Goal: Navigation & Orientation: Find specific page/section

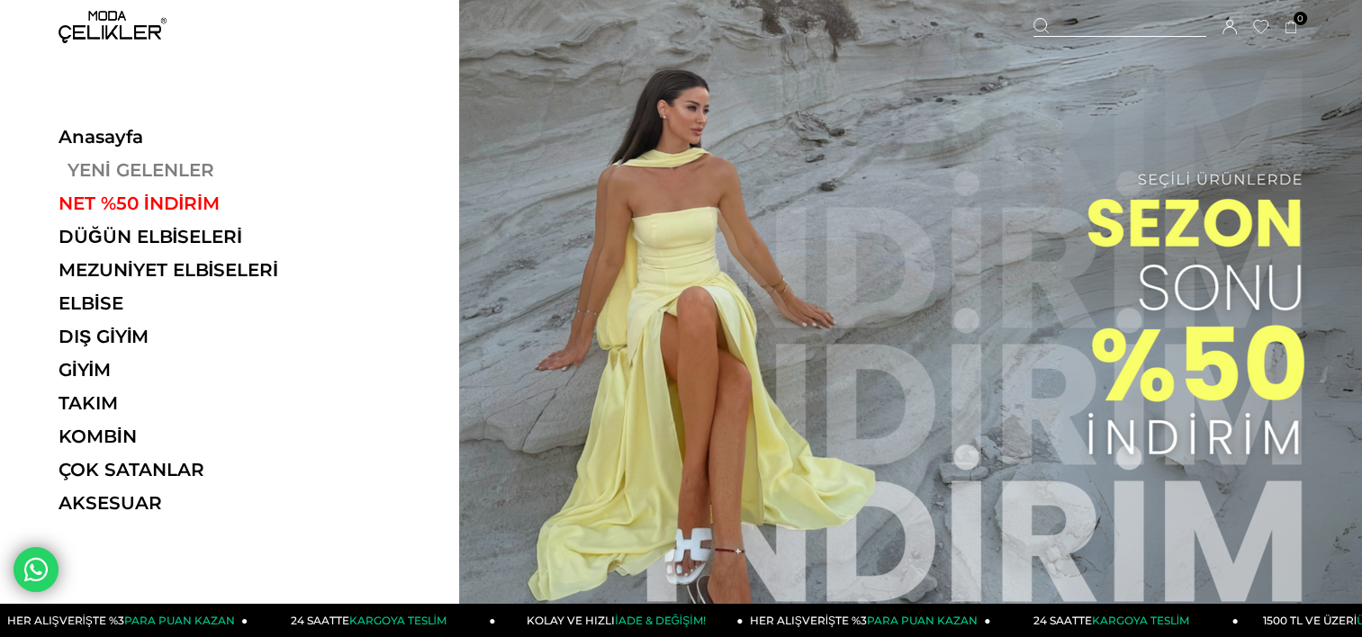
click at [156, 167] on link "YENİ GELENLER" at bounding box center [183, 170] width 248 height 22
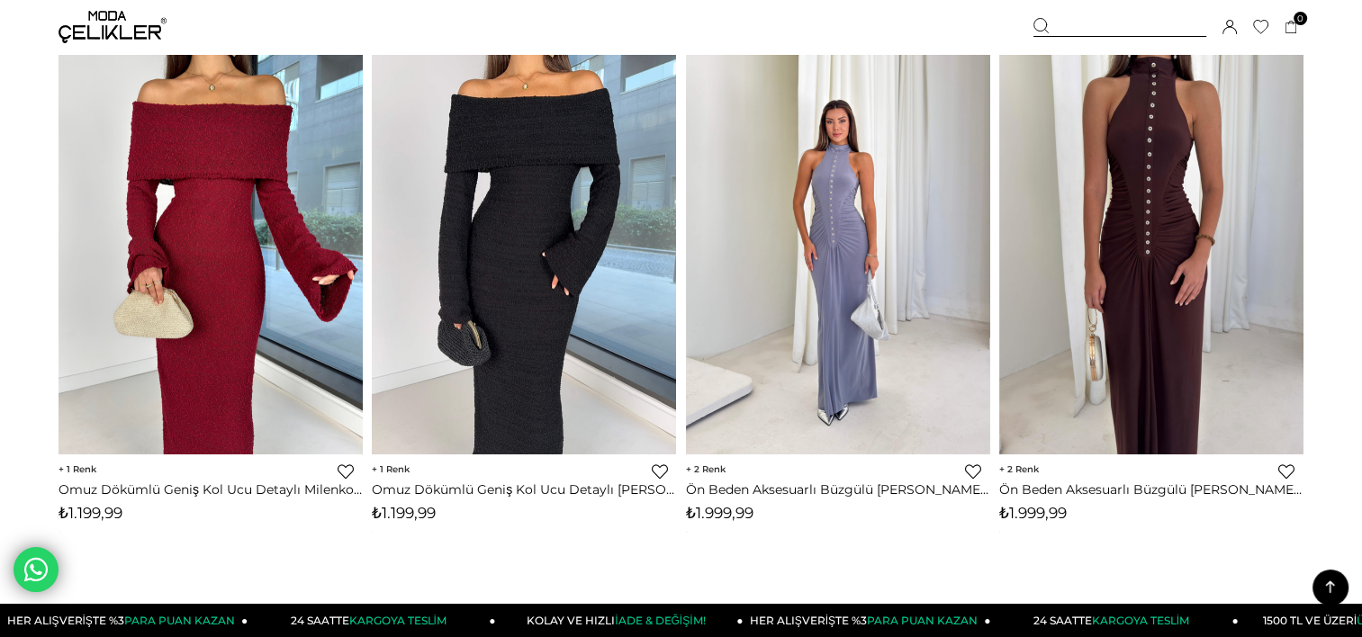
scroll to position [720, 0]
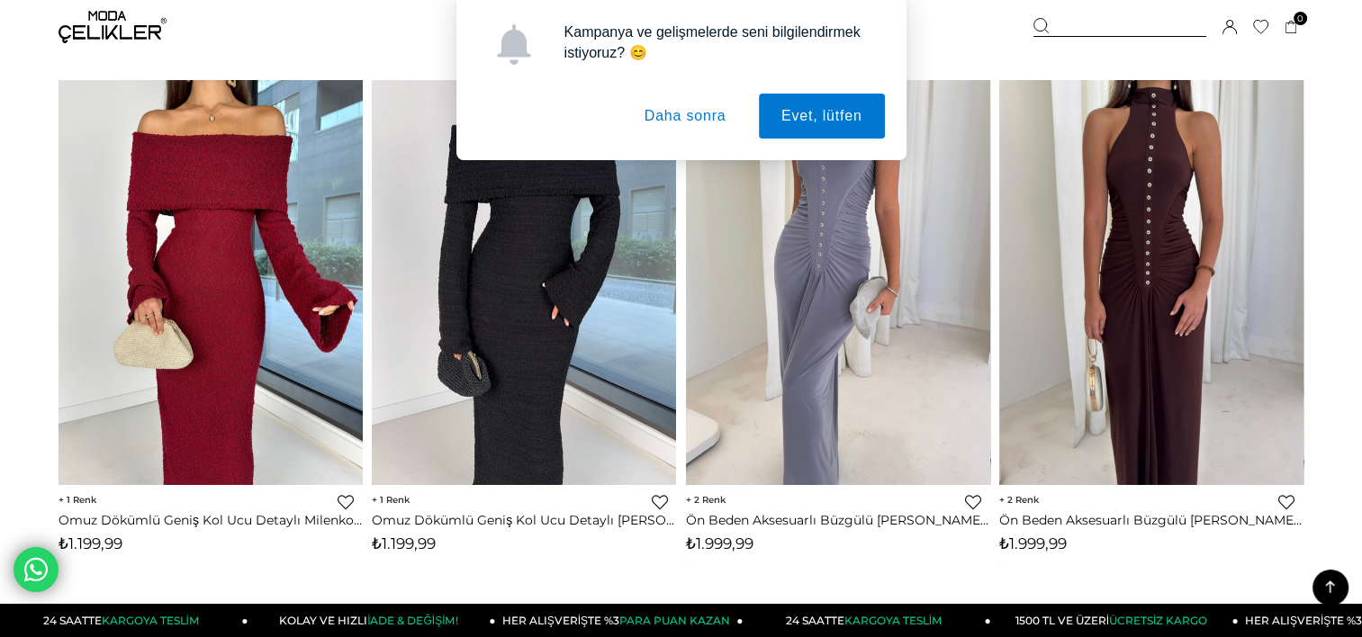
click at [683, 104] on button "Daha sonra" at bounding box center [685, 116] width 127 height 45
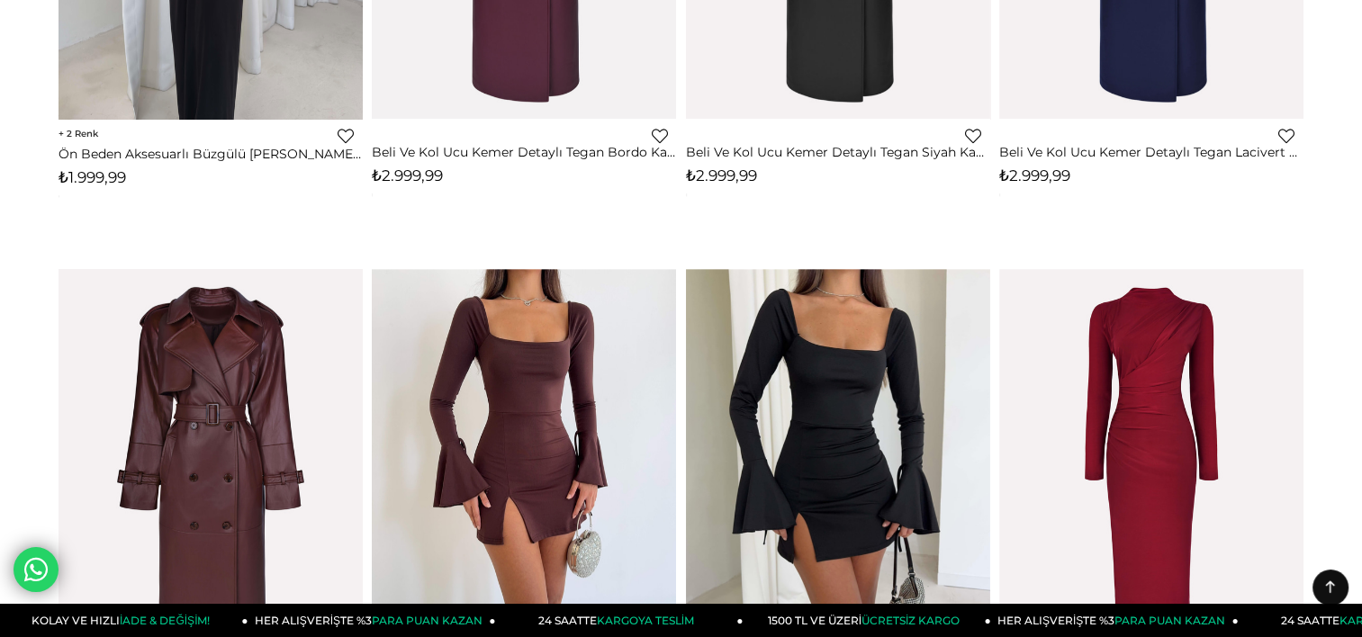
scroll to position [0, 0]
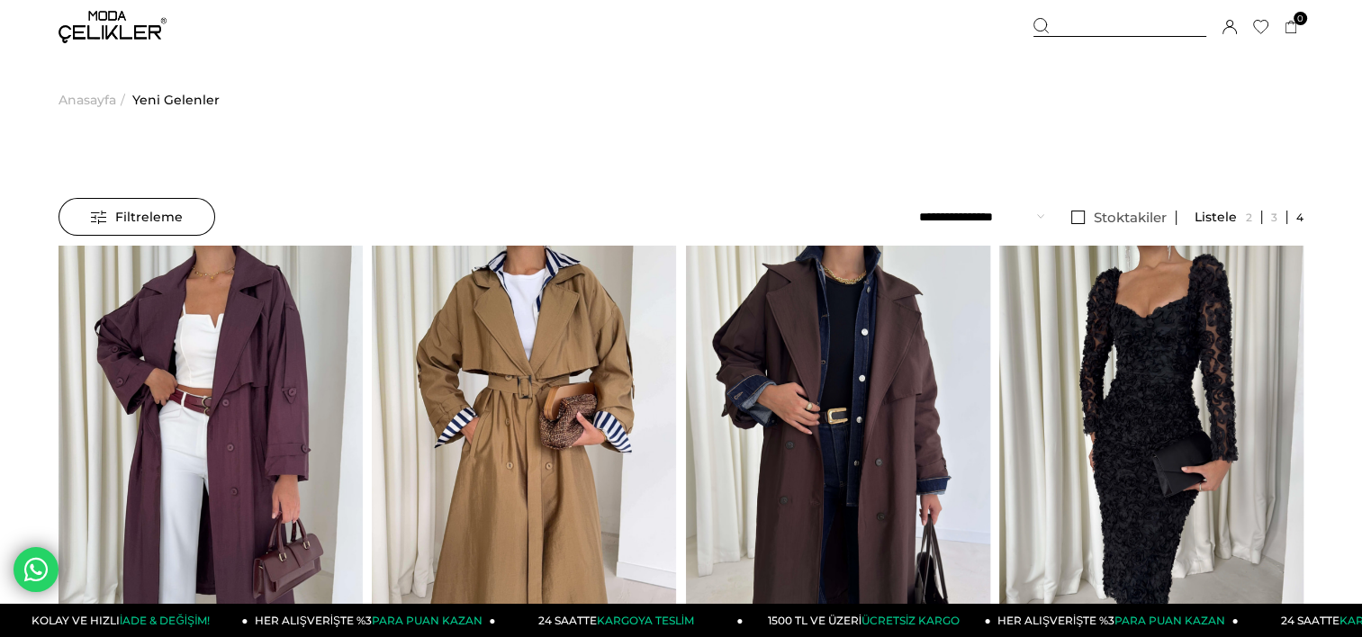
click at [109, 95] on span "Anasayfa" at bounding box center [88, 100] width 58 height 92
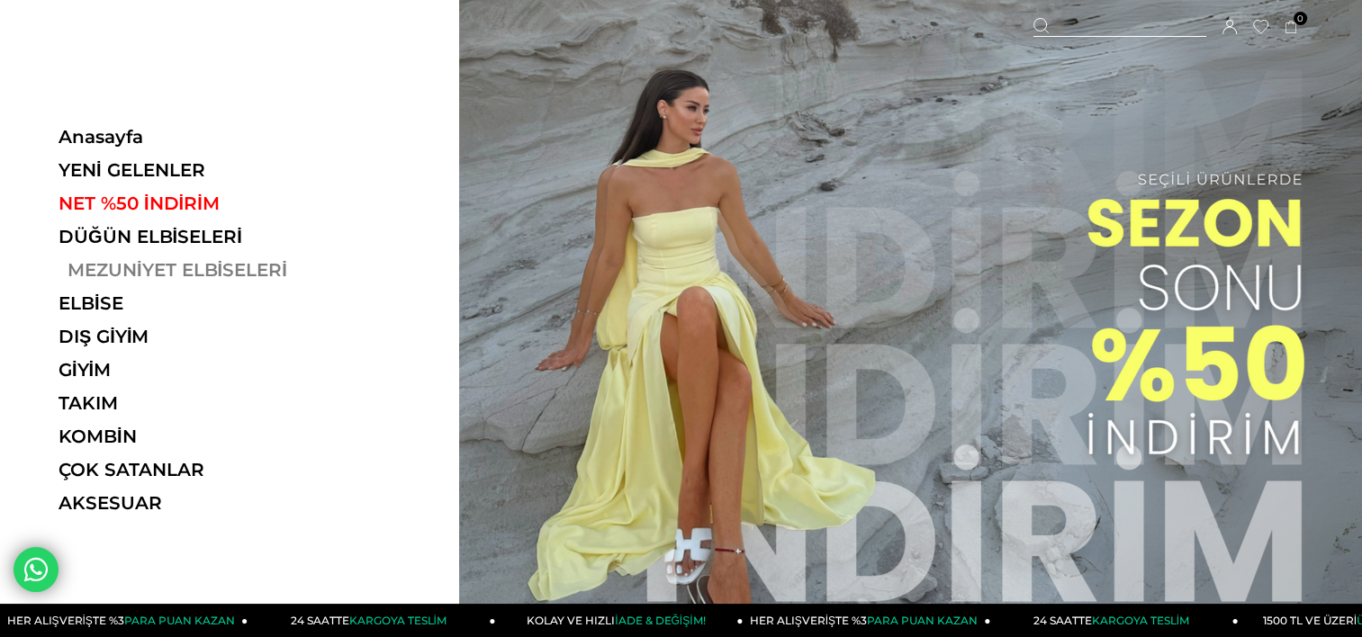
click at [158, 271] on link "MEZUNİYET ELBİSELERİ" at bounding box center [183, 270] width 248 height 22
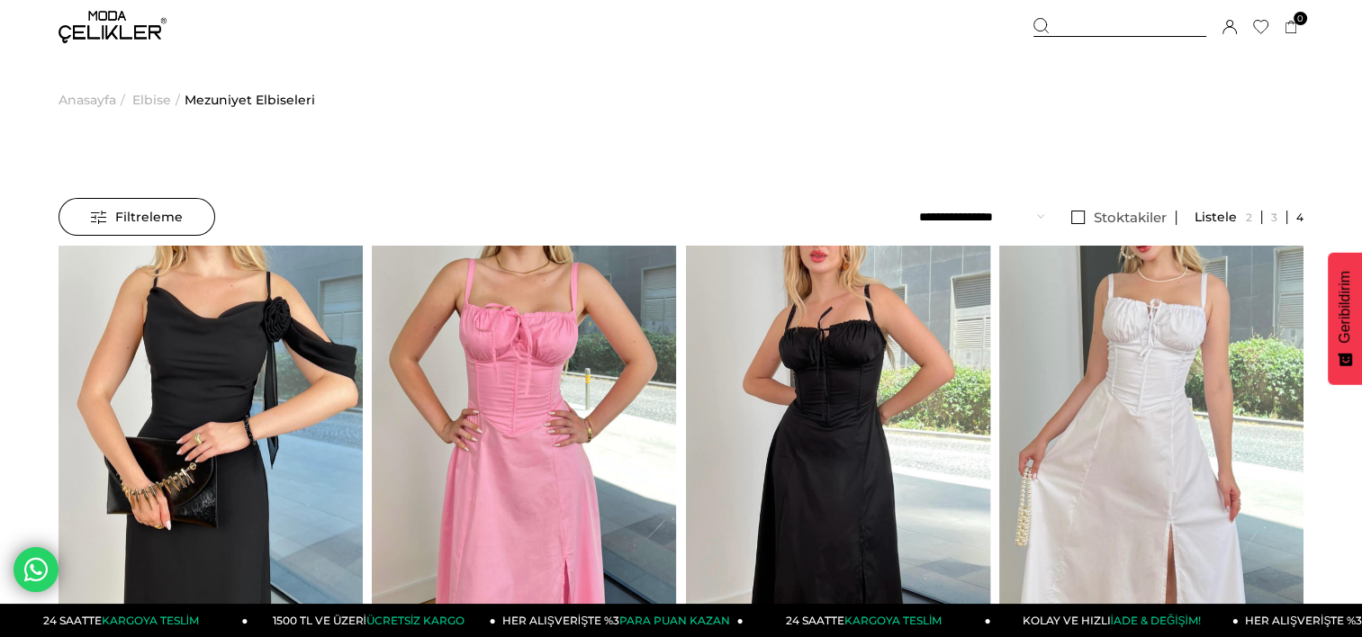
click at [95, 104] on span "Anasayfa" at bounding box center [88, 100] width 58 height 92
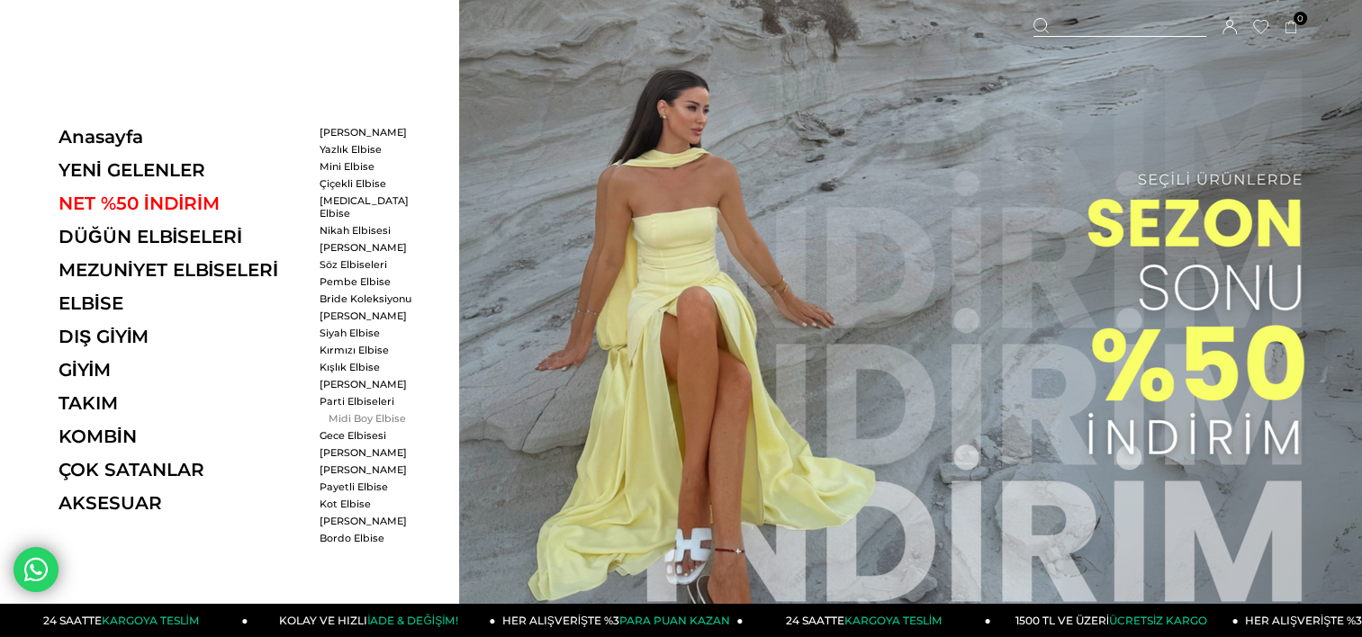
click at [357, 412] on link "Midi Boy Elbise" at bounding box center [372, 418] width 104 height 13
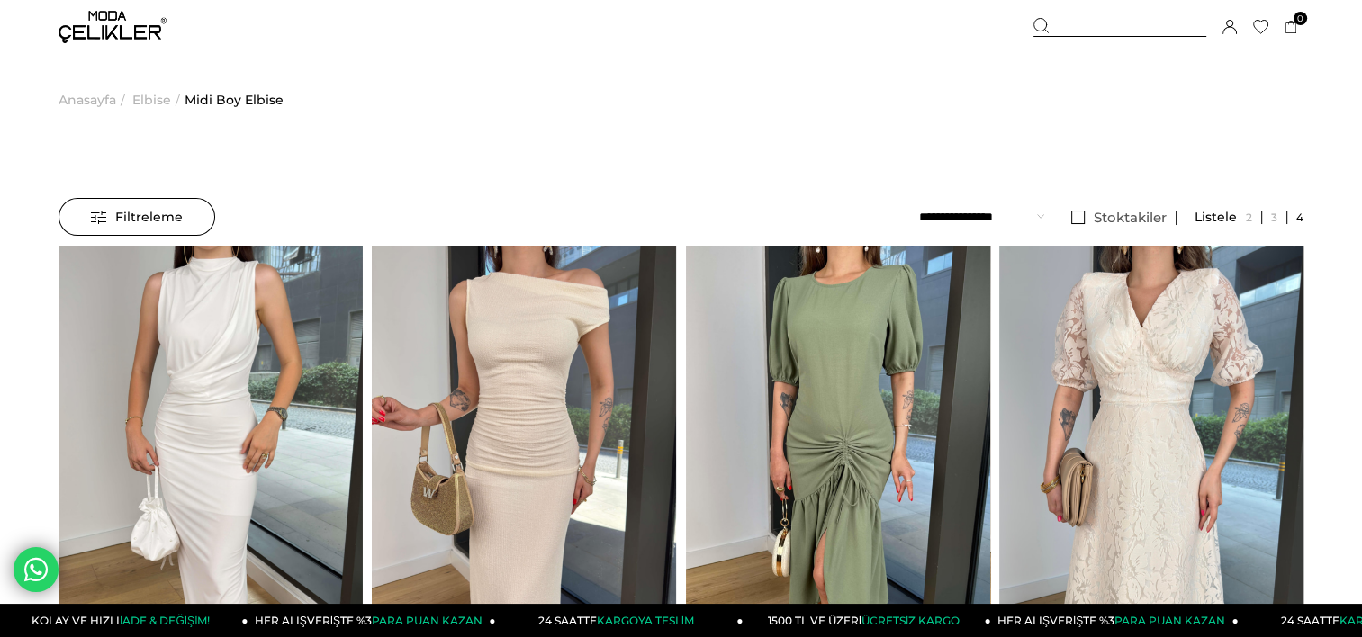
click at [157, 97] on span "Elbise" at bounding box center [151, 100] width 39 height 92
click at [151, 101] on span "Elbise" at bounding box center [151, 100] width 39 height 92
click at [86, 102] on span "Anasayfa" at bounding box center [88, 100] width 58 height 92
click at [108, 22] on img at bounding box center [113, 27] width 108 height 32
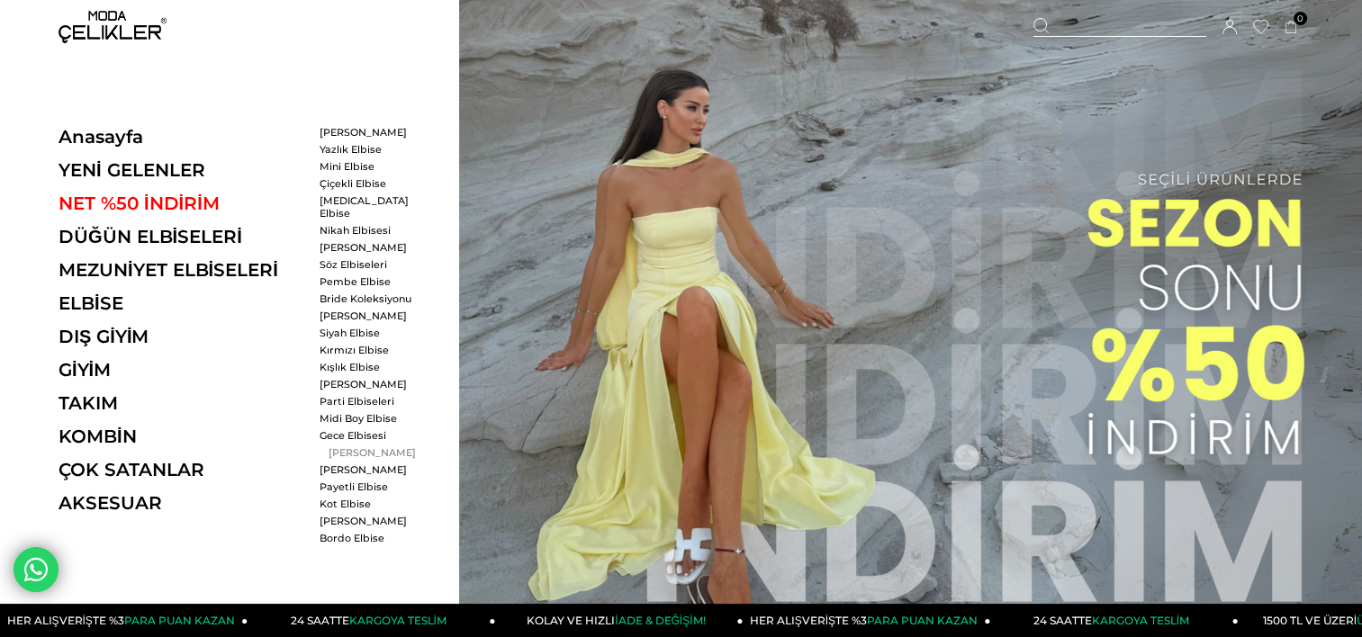
click at [355, 447] on link "[PERSON_NAME]" at bounding box center [372, 453] width 104 height 13
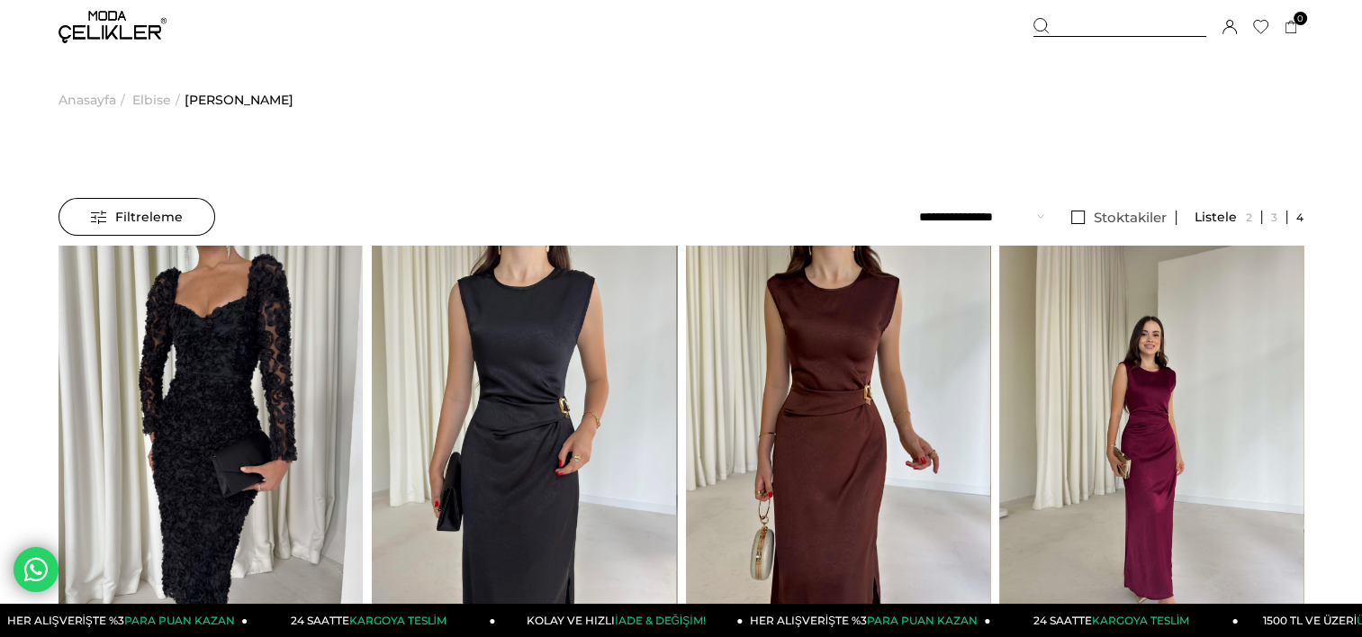
click at [146, 227] on span "Filtreleme" at bounding box center [137, 217] width 92 height 36
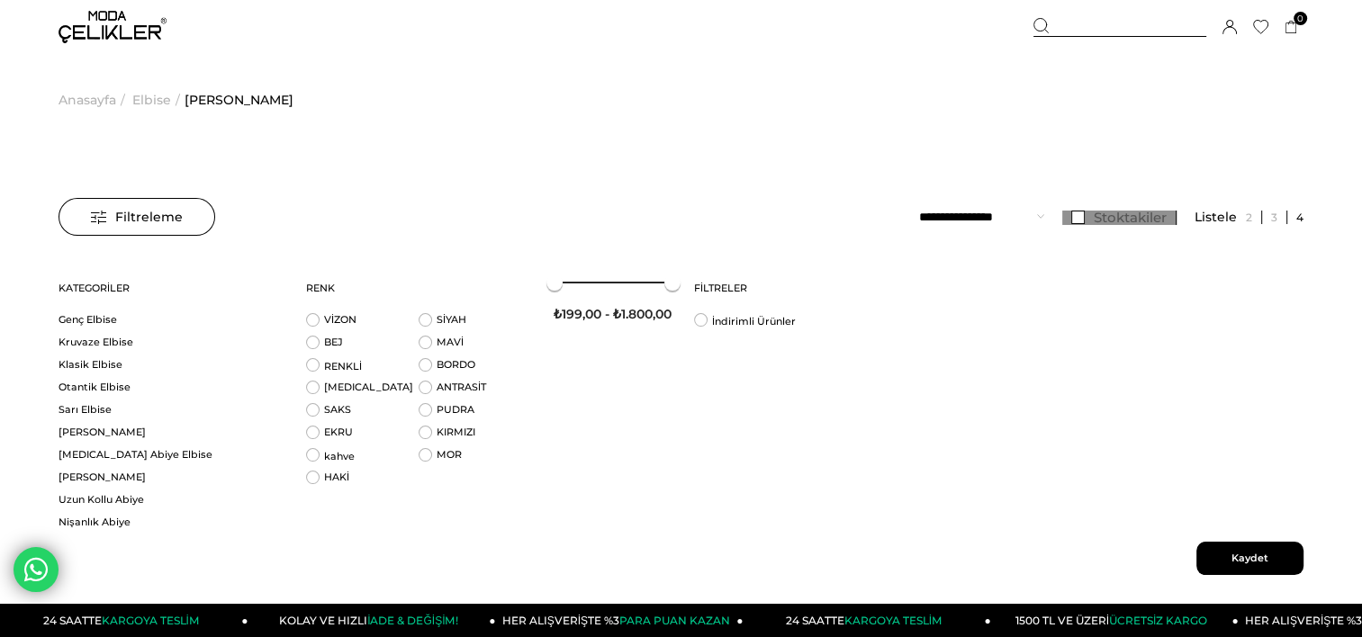
click at [1131, 220] on span "Stoktakiler" at bounding box center [1130, 217] width 73 height 17
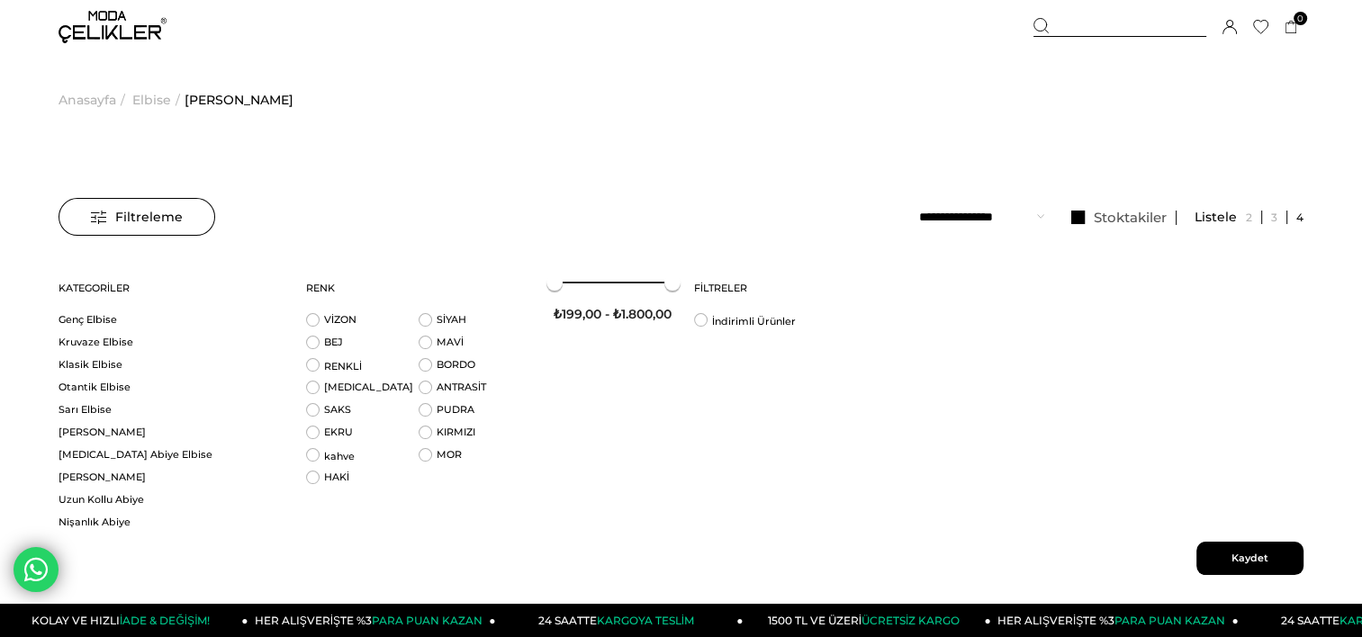
click at [1246, 550] on span "Kaydet" at bounding box center [1250, 558] width 107 height 33
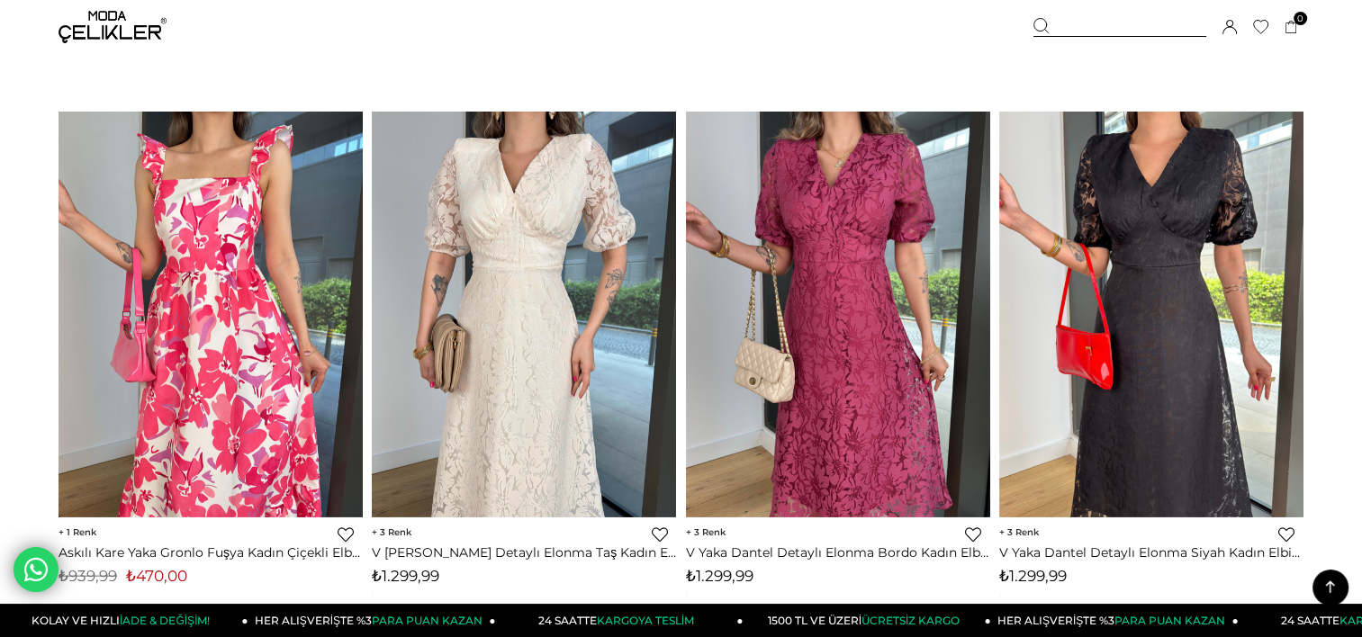
scroll to position [10714, 0]
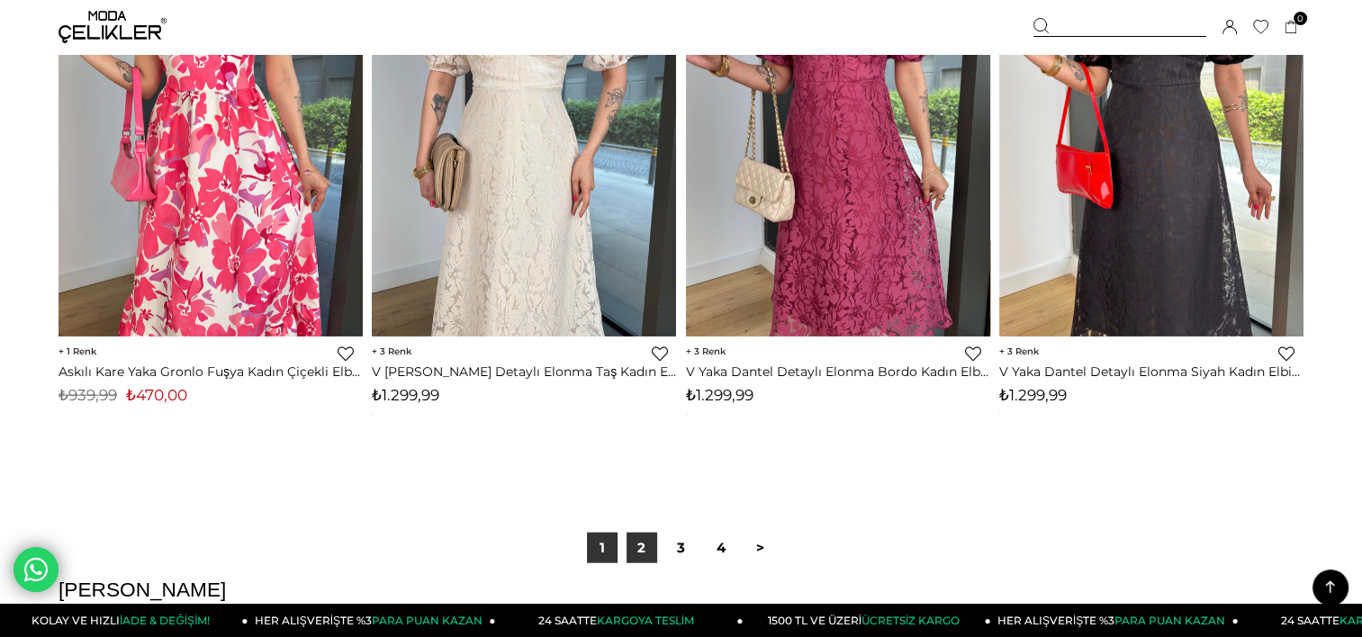
click at [641, 548] on link "2" at bounding box center [642, 548] width 31 height 31
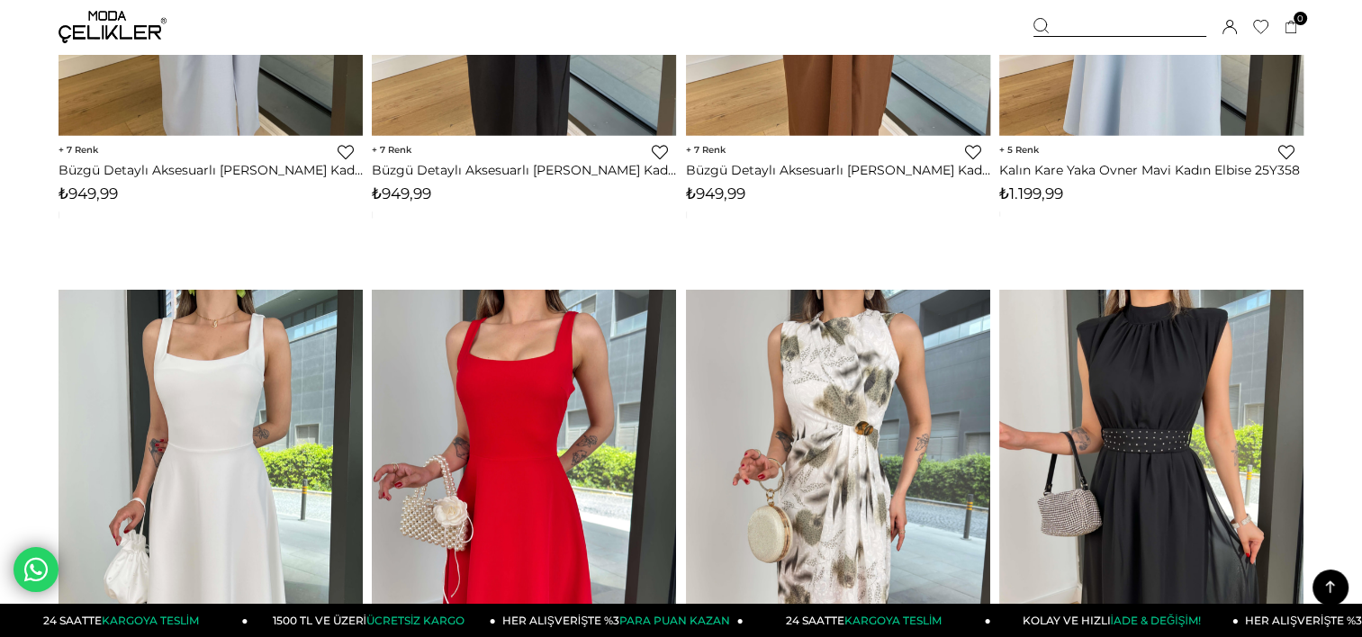
scroll to position [2971, 0]
